Goal: Transaction & Acquisition: Purchase product/service

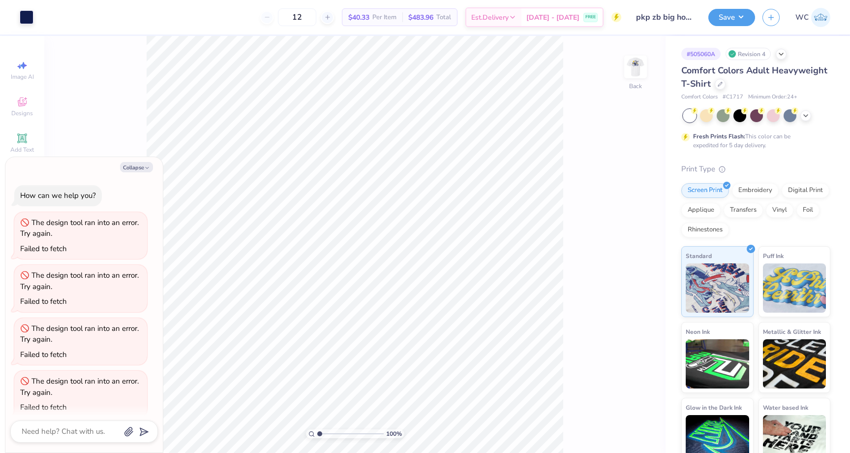
scroll to position [218, 0]
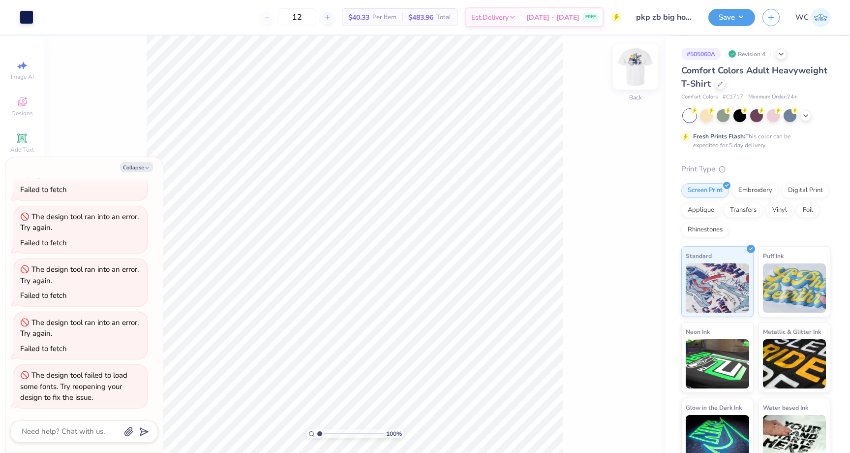
click at [629, 66] on img at bounding box center [635, 66] width 39 height 39
click at [629, 66] on img at bounding box center [636, 67] width 20 height 20
type textarea "x"
click at [316, 17] on input "12" at bounding box center [297, 17] width 38 height 18
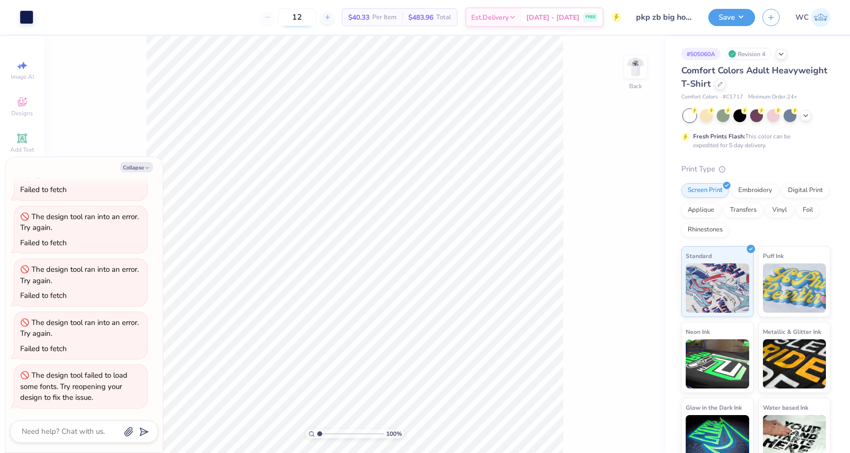
click at [309, 17] on input "12" at bounding box center [297, 17] width 38 height 18
type input "4"
click at [307, 18] on input "24" at bounding box center [297, 17] width 38 height 18
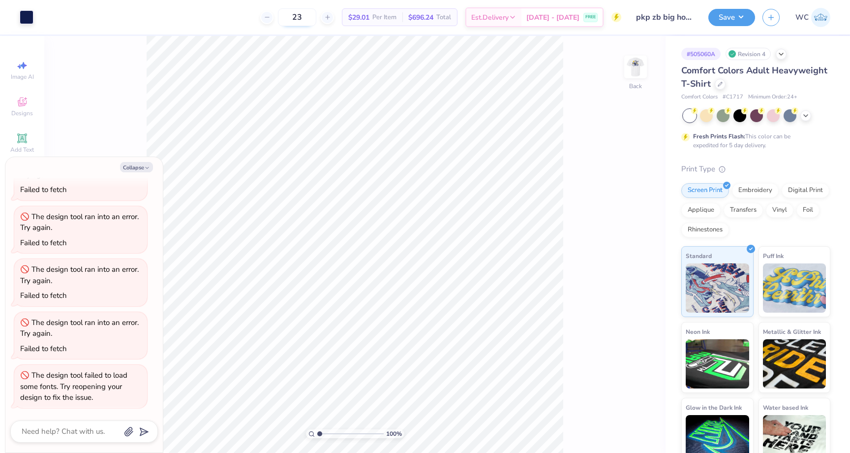
type input "2"
click at [308, 18] on input "12" at bounding box center [297, 17] width 38 height 18
click at [313, 16] on input "18" at bounding box center [297, 17] width 38 height 18
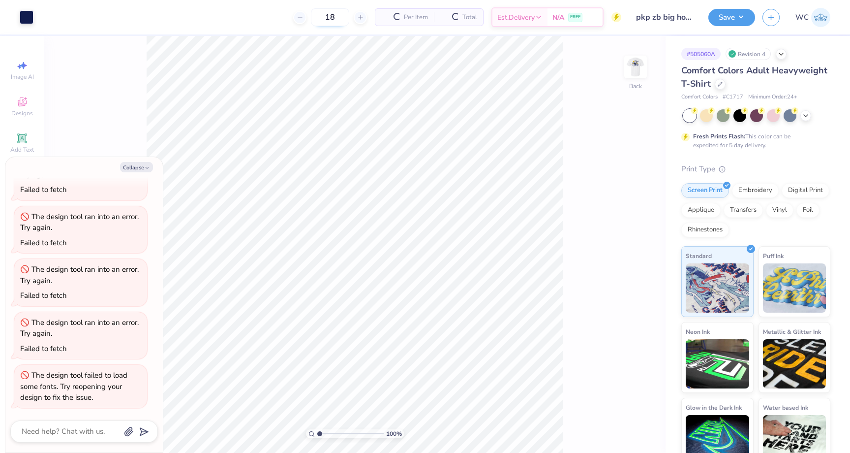
type input "1"
type input "24"
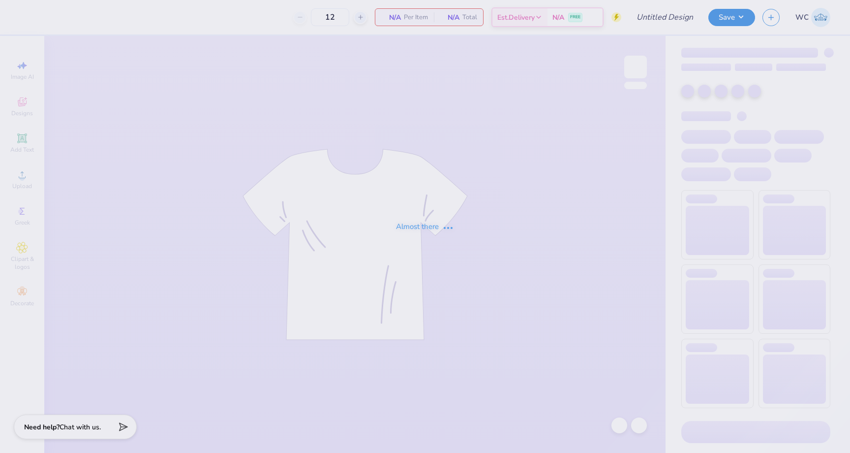
type input "50"
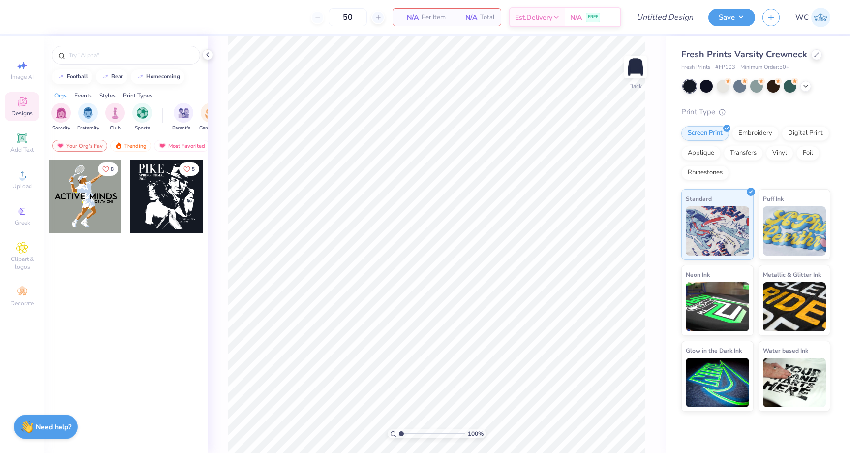
click at [115, 209] on div at bounding box center [85, 196] width 73 height 73
click at [93, 52] on input "text" at bounding box center [131, 55] width 126 height 10
type input "wreath"
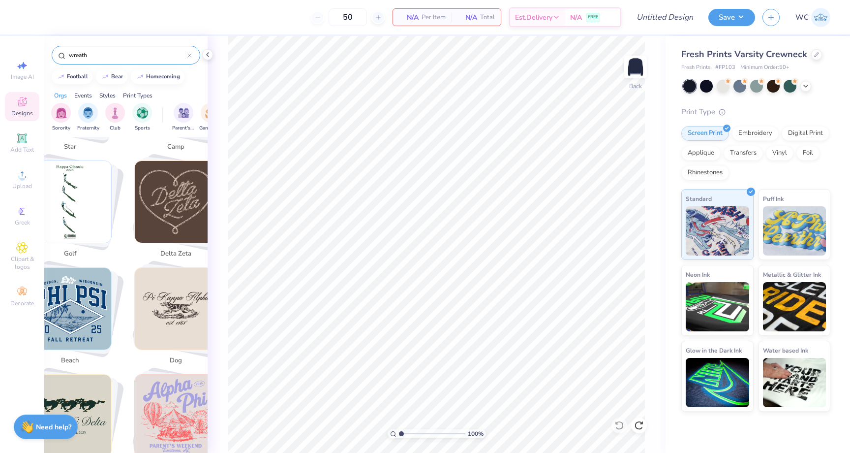
scroll to position [644, 0]
